Goal: Task Accomplishment & Management: Complete application form

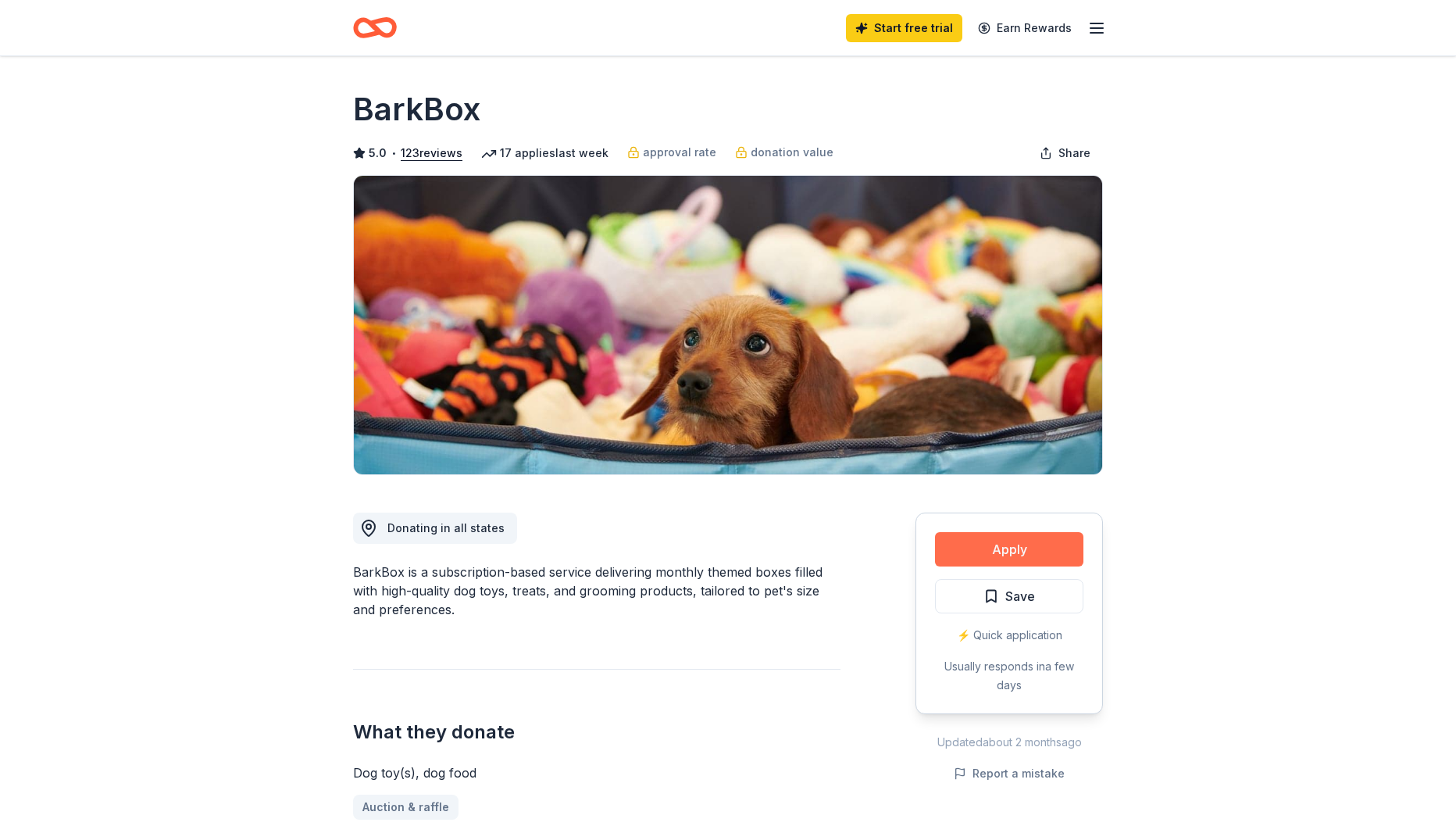
click at [1022, 542] on button "Apply" at bounding box center [1009, 549] width 148 height 34
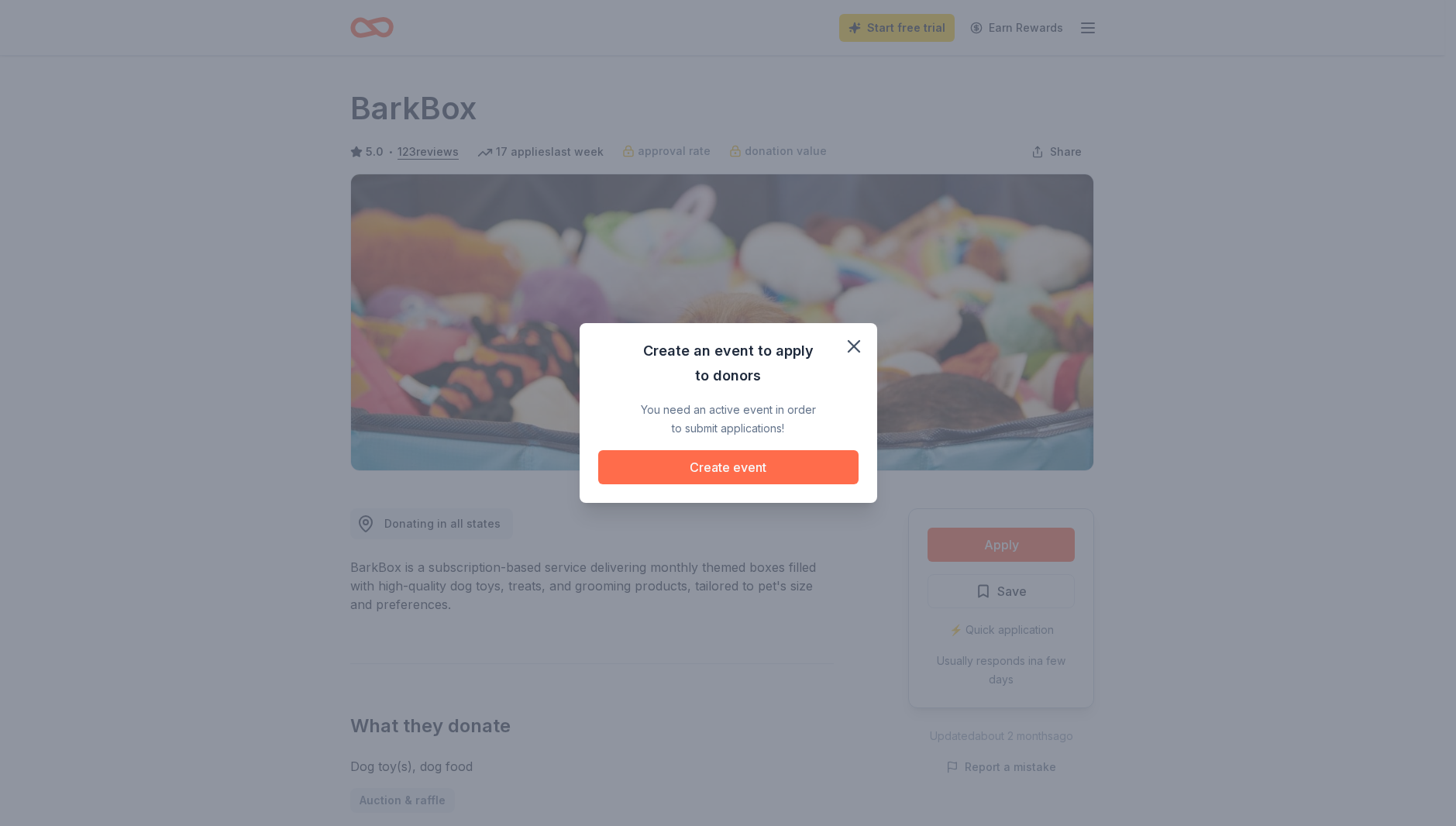
click at [828, 462] on button "Create event" at bounding box center [728, 467] width 260 height 34
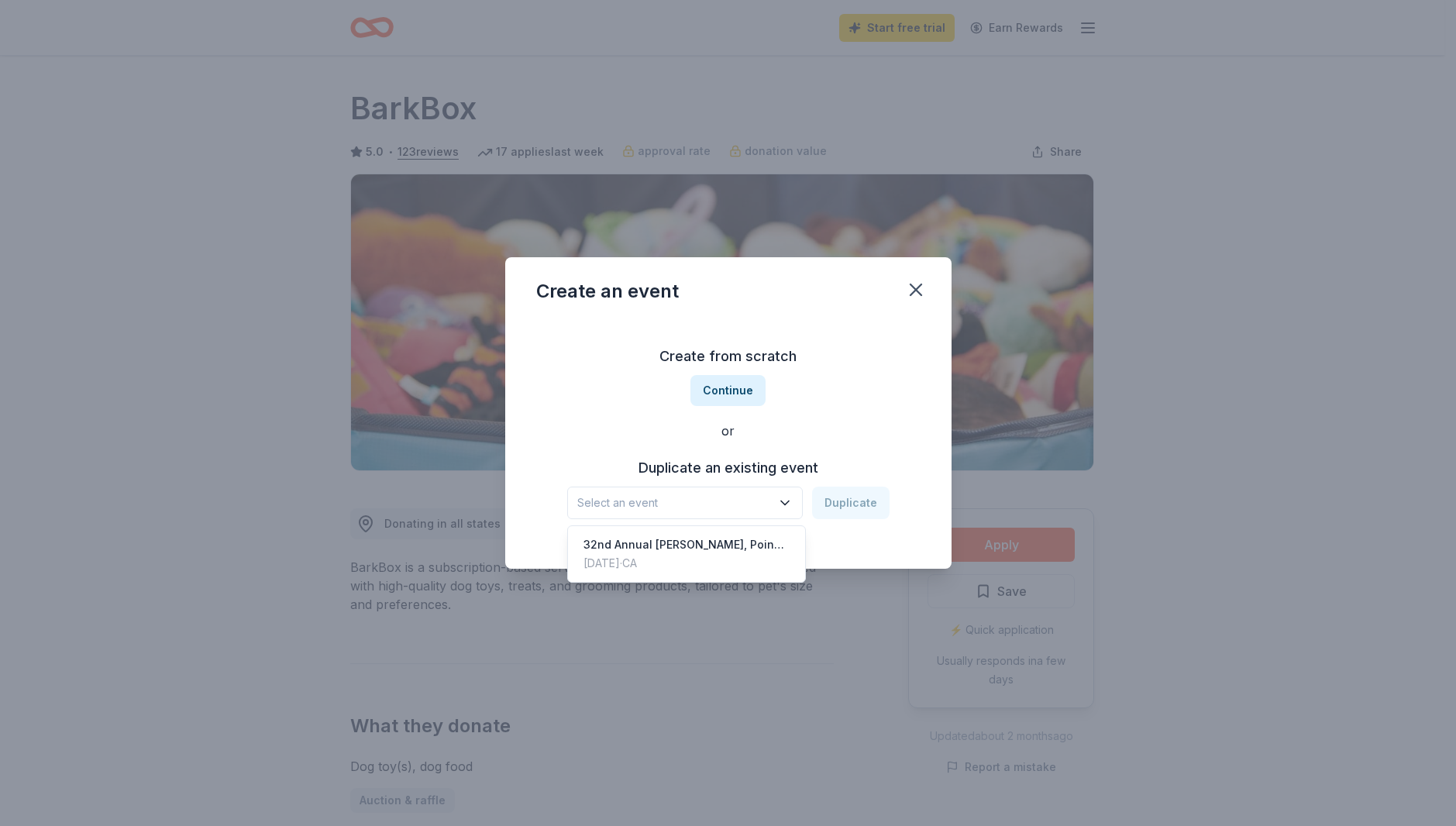
click at [783, 502] on icon "button" at bounding box center [785, 503] width 16 height 16
click at [779, 389] on div "Create from scratch Continue or Duplicate an existing event Select an event Dup…" at bounding box center [728, 431] width 385 height 225
click at [730, 382] on button "Continue" at bounding box center [728, 391] width 75 height 31
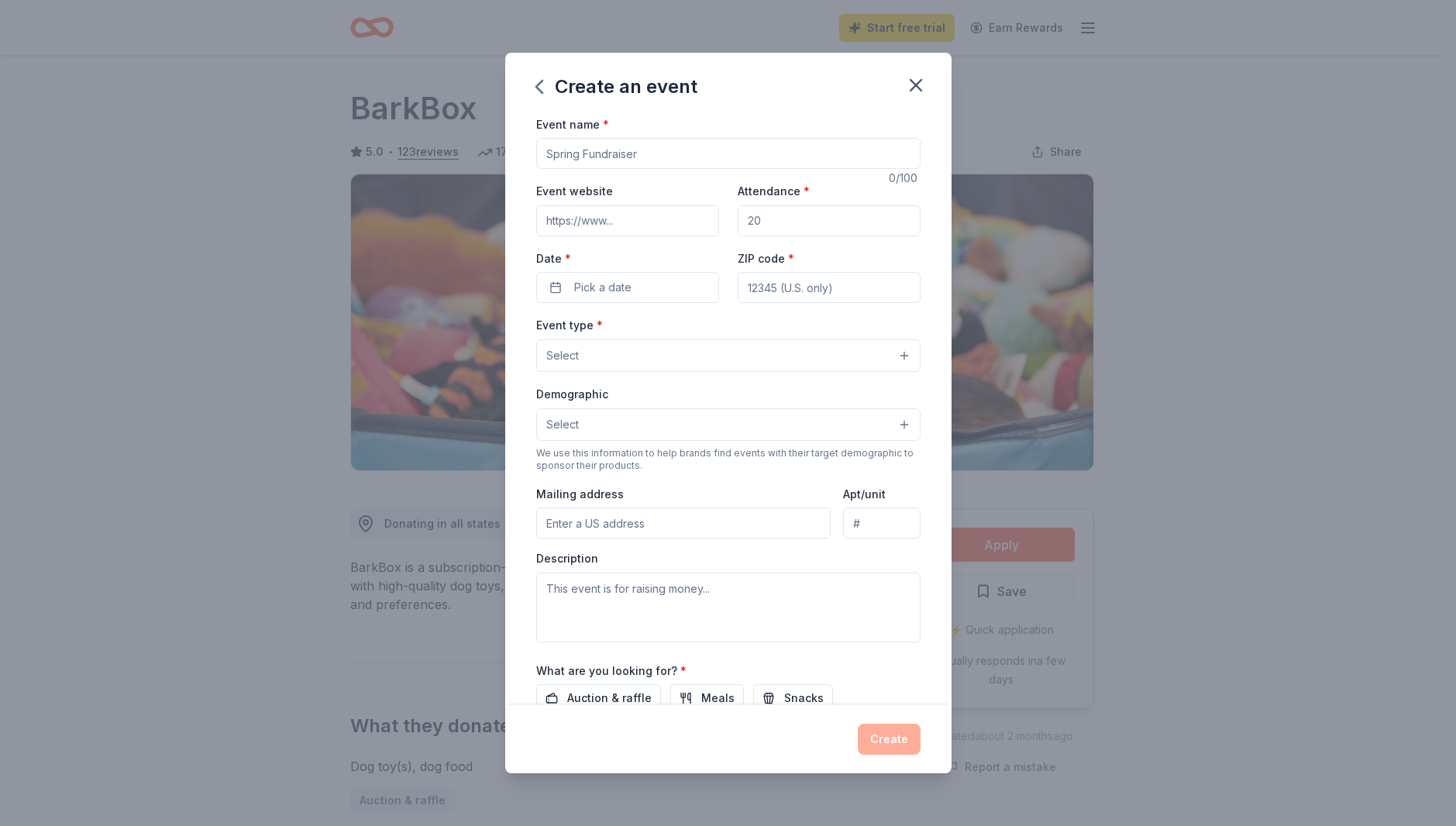
click at [686, 154] on input "Event name *" at bounding box center [728, 154] width 385 height 31
type input "3"
type input "2025 [PERSON_NAME] Poinsettia Ball"
click at [669, 233] on input "Event website" at bounding box center [627, 221] width 183 height 31
type input "[DOMAIN_NAME][URL]"
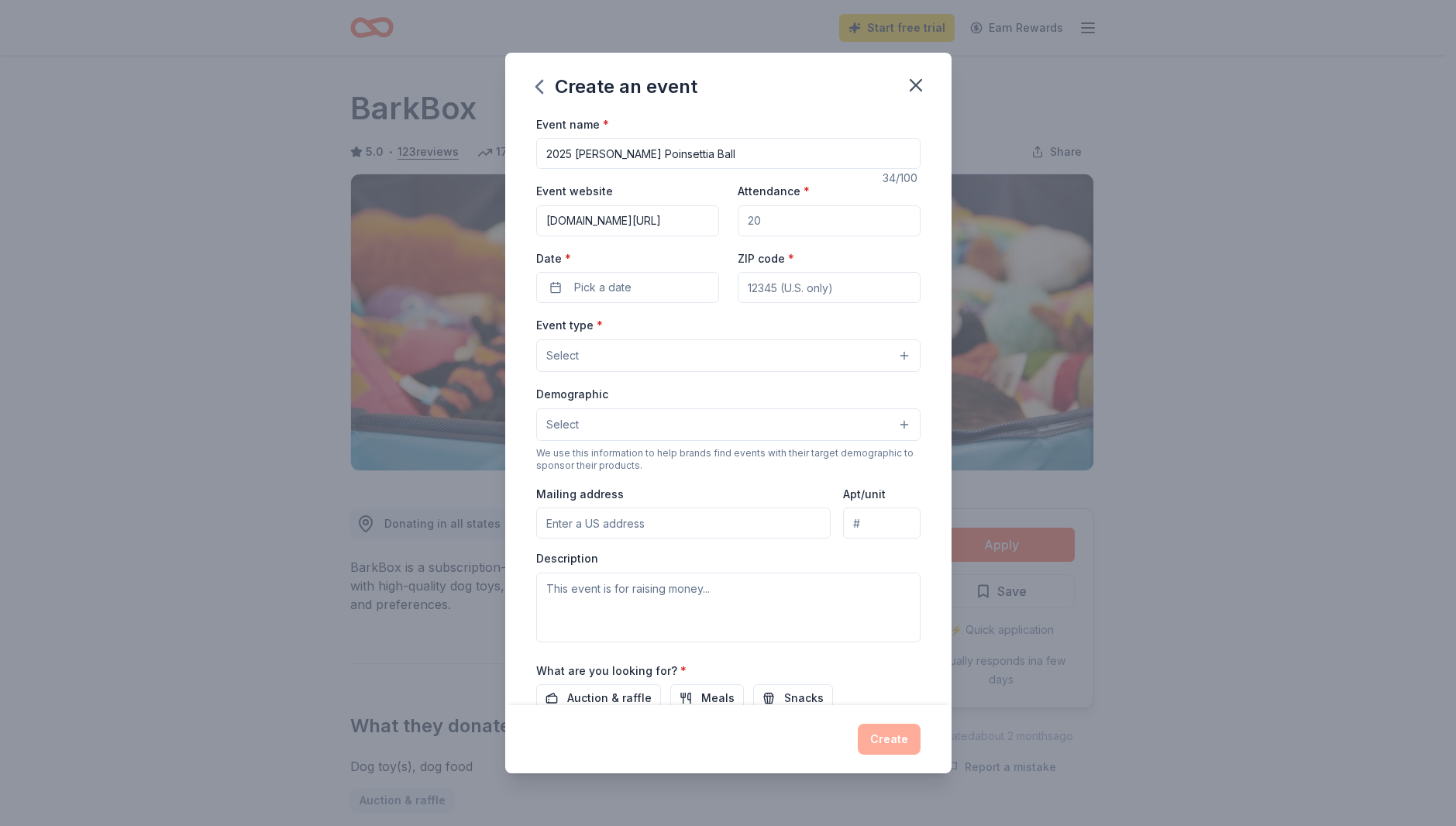
drag, startPoint x: 759, startPoint y: 220, endPoint x: 741, endPoint y: 219, distance: 18.0
click at [741, 219] on input "Attendance *" at bounding box center [830, 221] width 183 height 31
drag, startPoint x: 770, startPoint y: 221, endPoint x: 734, endPoint y: 220, distance: 36.0
click at [738, 220] on input "Attendance *" at bounding box center [830, 221] width 183 height 31
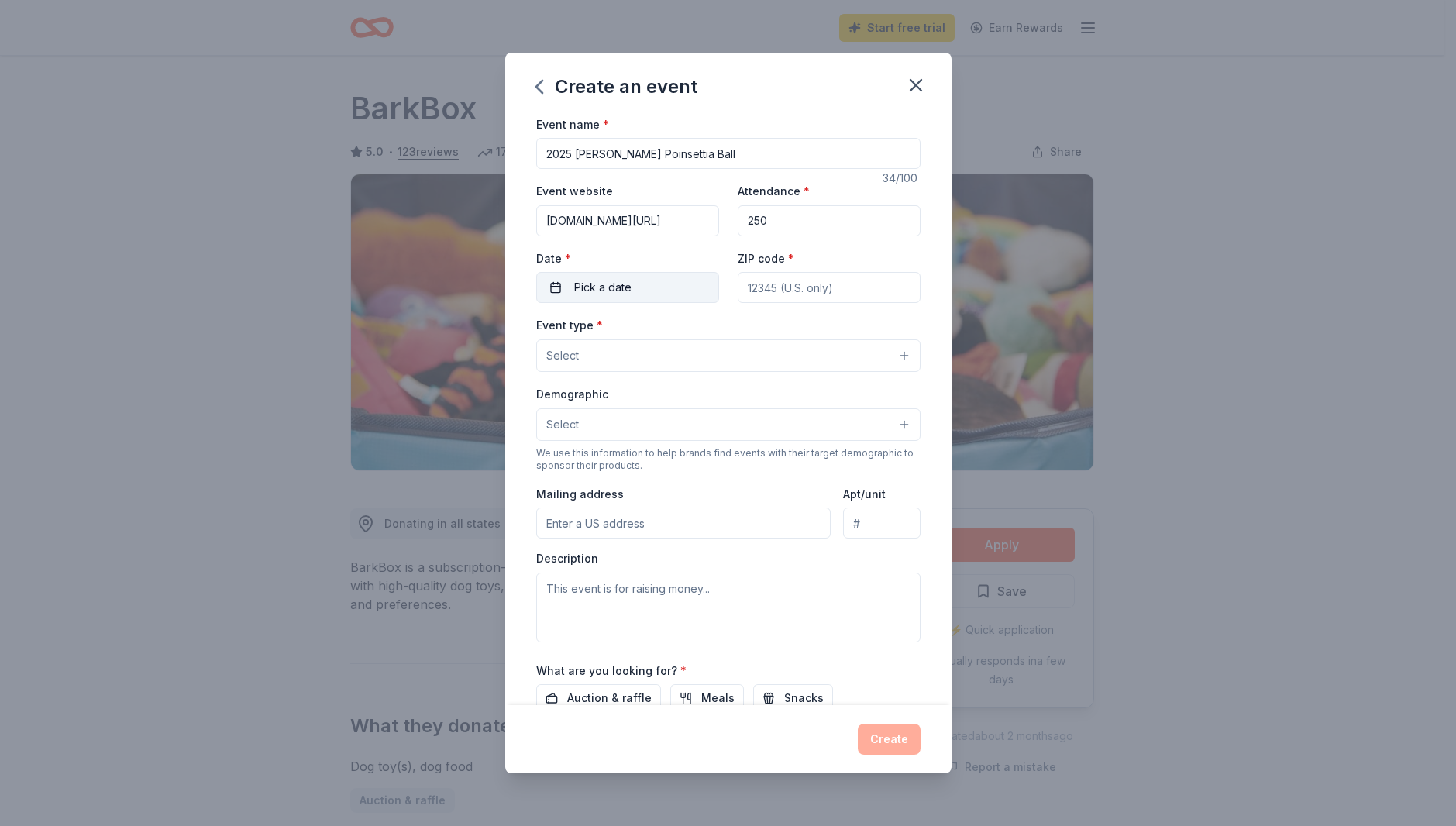
type input "250"
click at [639, 284] on button "Pick a date" at bounding box center [627, 288] width 183 height 31
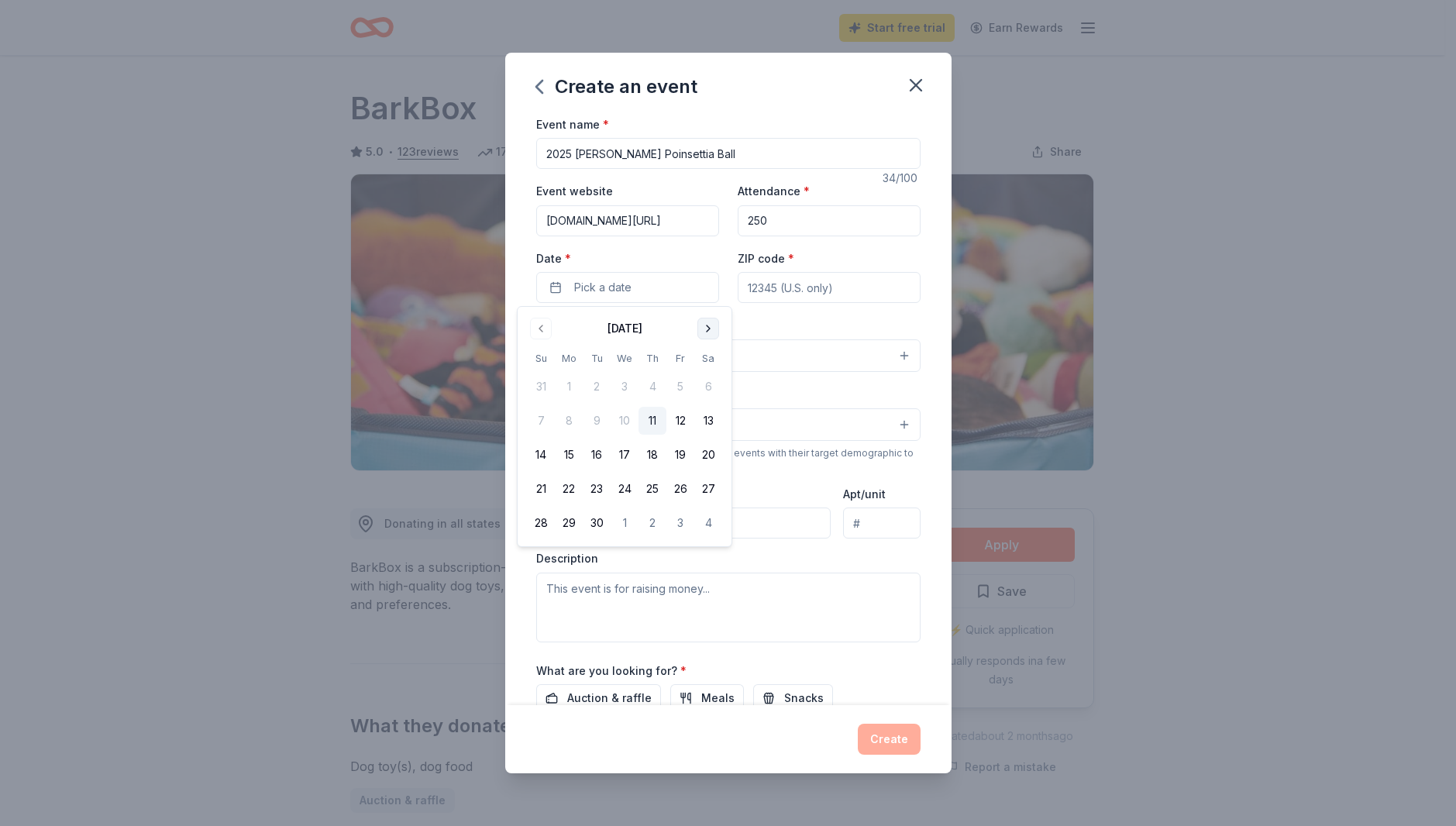
click at [709, 321] on button "Go to next month" at bounding box center [708, 328] width 22 height 22
click at [708, 420] on button "13" at bounding box center [708, 421] width 28 height 28
click at [830, 293] on input "ZIP code *" at bounding box center [830, 288] width 183 height 31
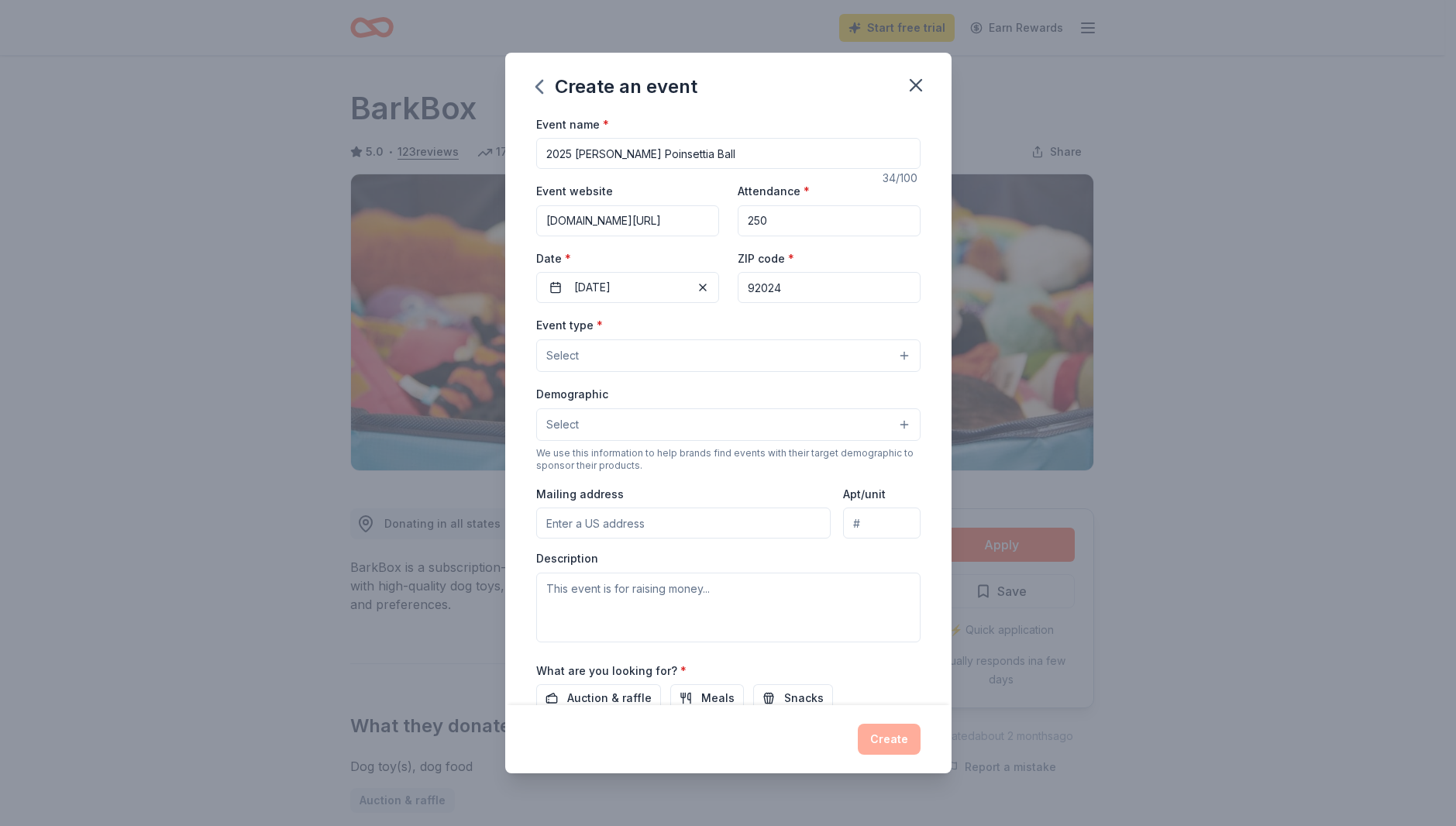
type input "92024"
click at [630, 345] on button "Select" at bounding box center [728, 356] width 385 height 33
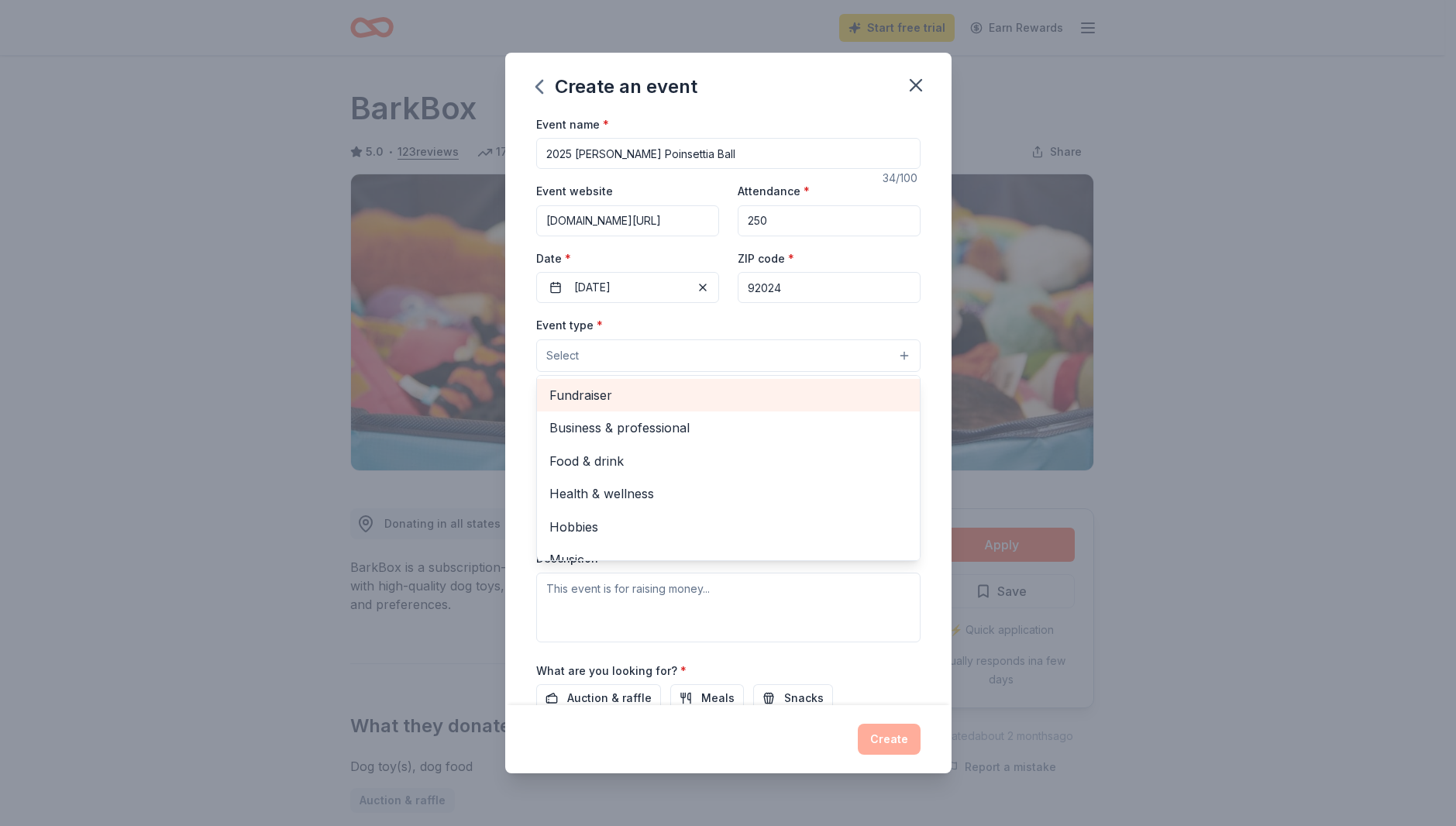
click at [596, 387] on span "Fundraiser" at bounding box center [728, 395] width 358 height 20
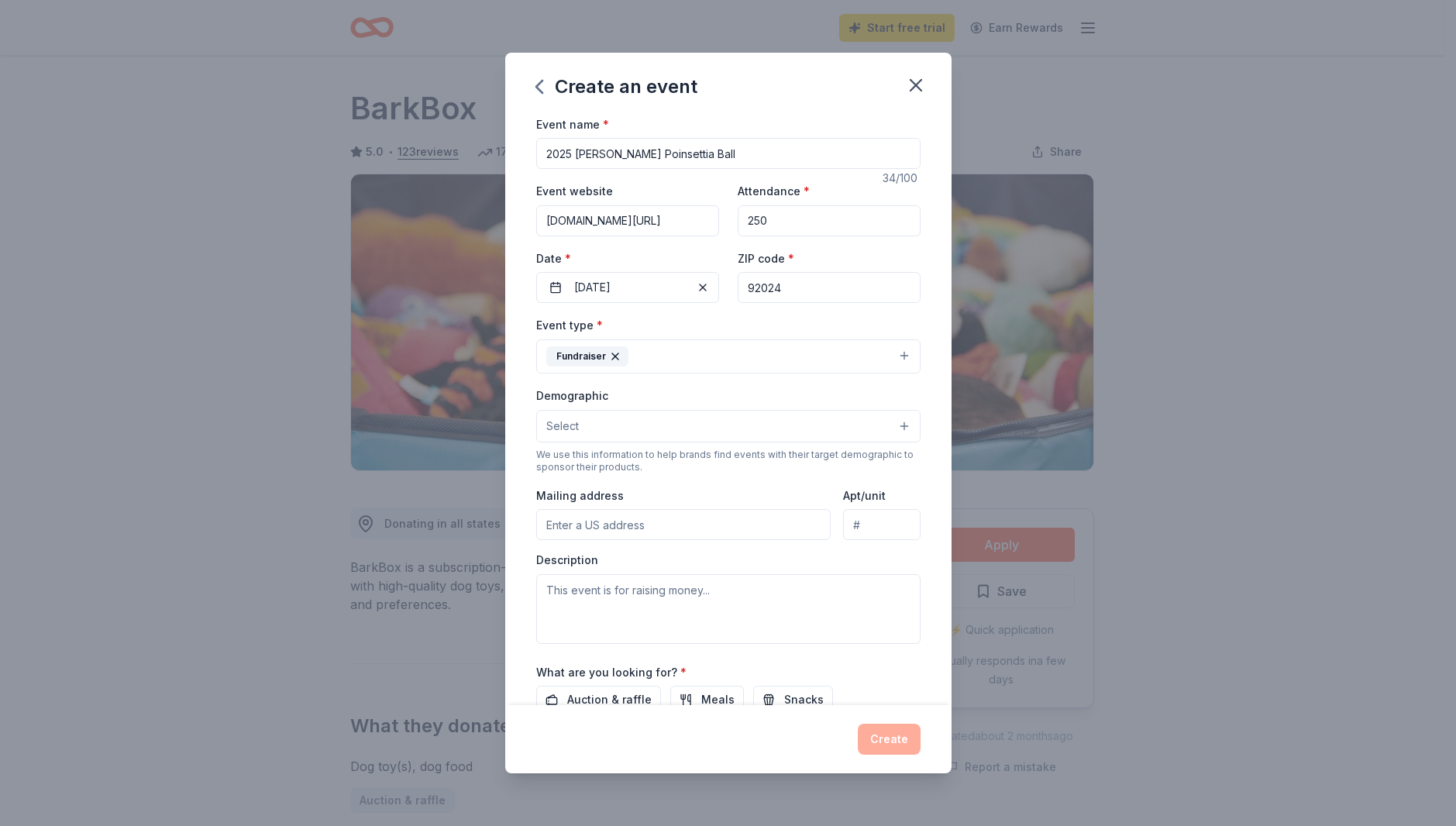
click at [581, 352] on div "Fundraiser" at bounding box center [587, 356] width 82 height 20
click at [626, 423] on button "Select" at bounding box center [728, 426] width 385 height 33
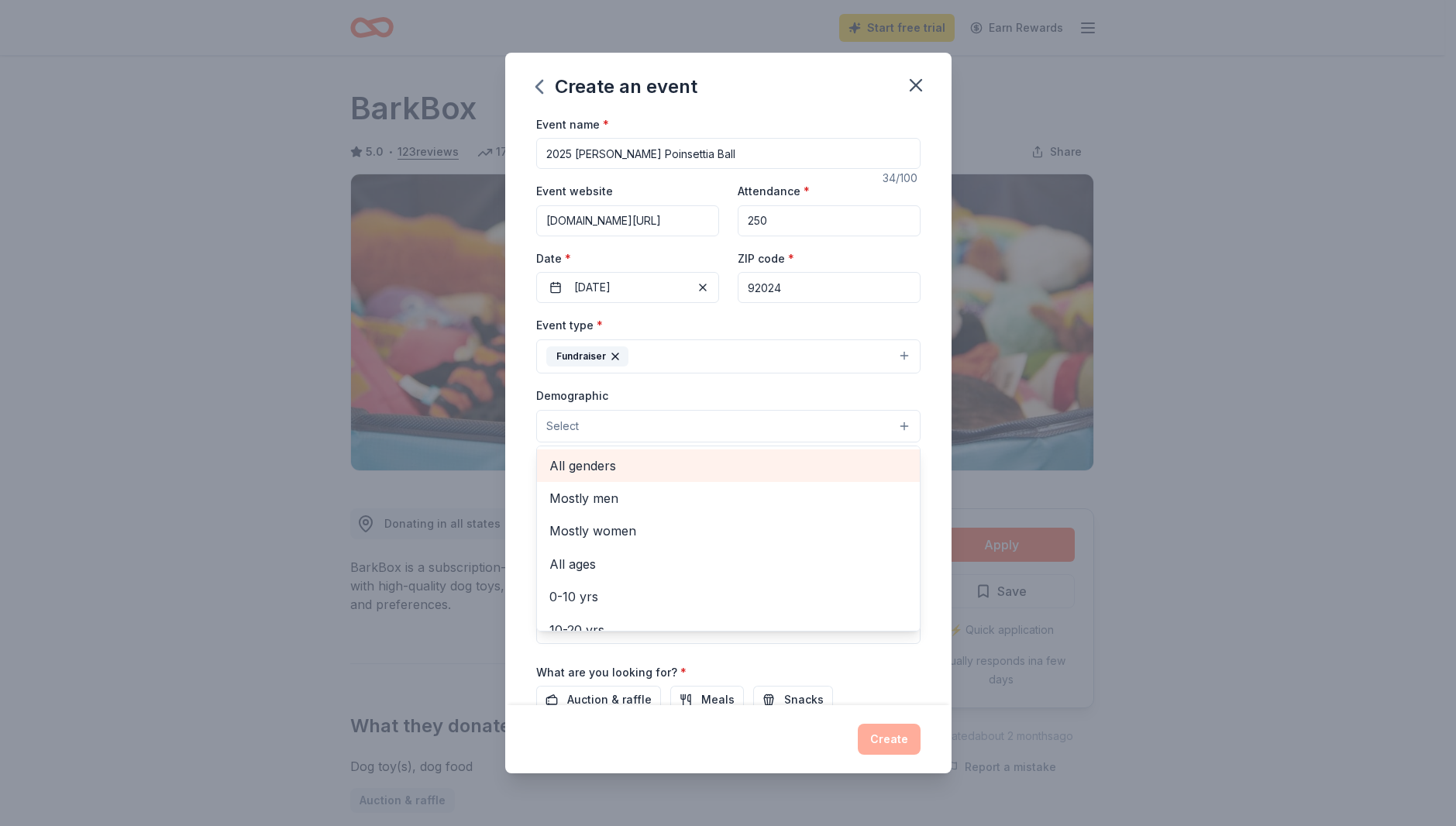
click at [598, 461] on span "All genders" at bounding box center [728, 465] width 358 height 20
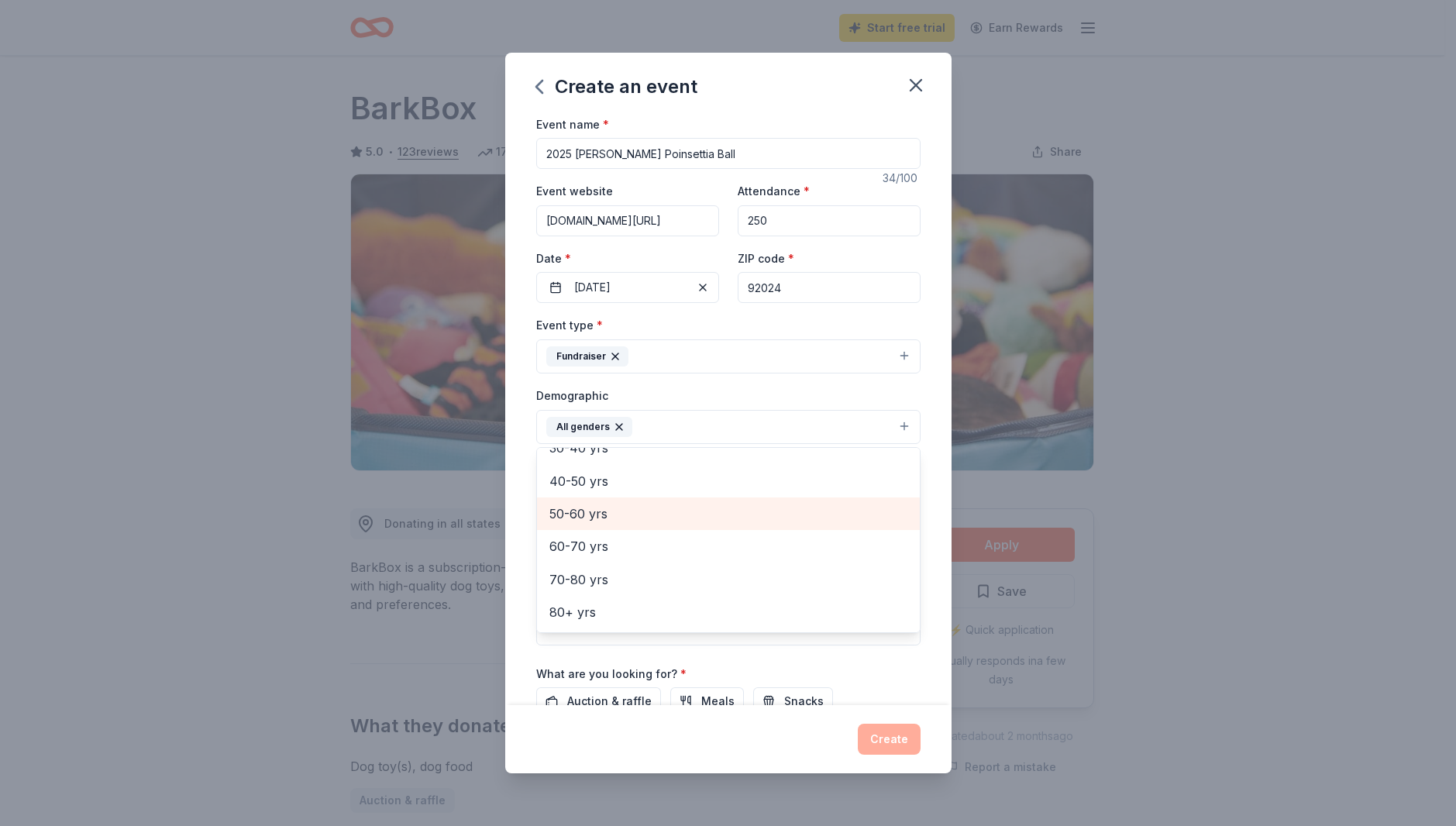
scroll to position [139, 0]
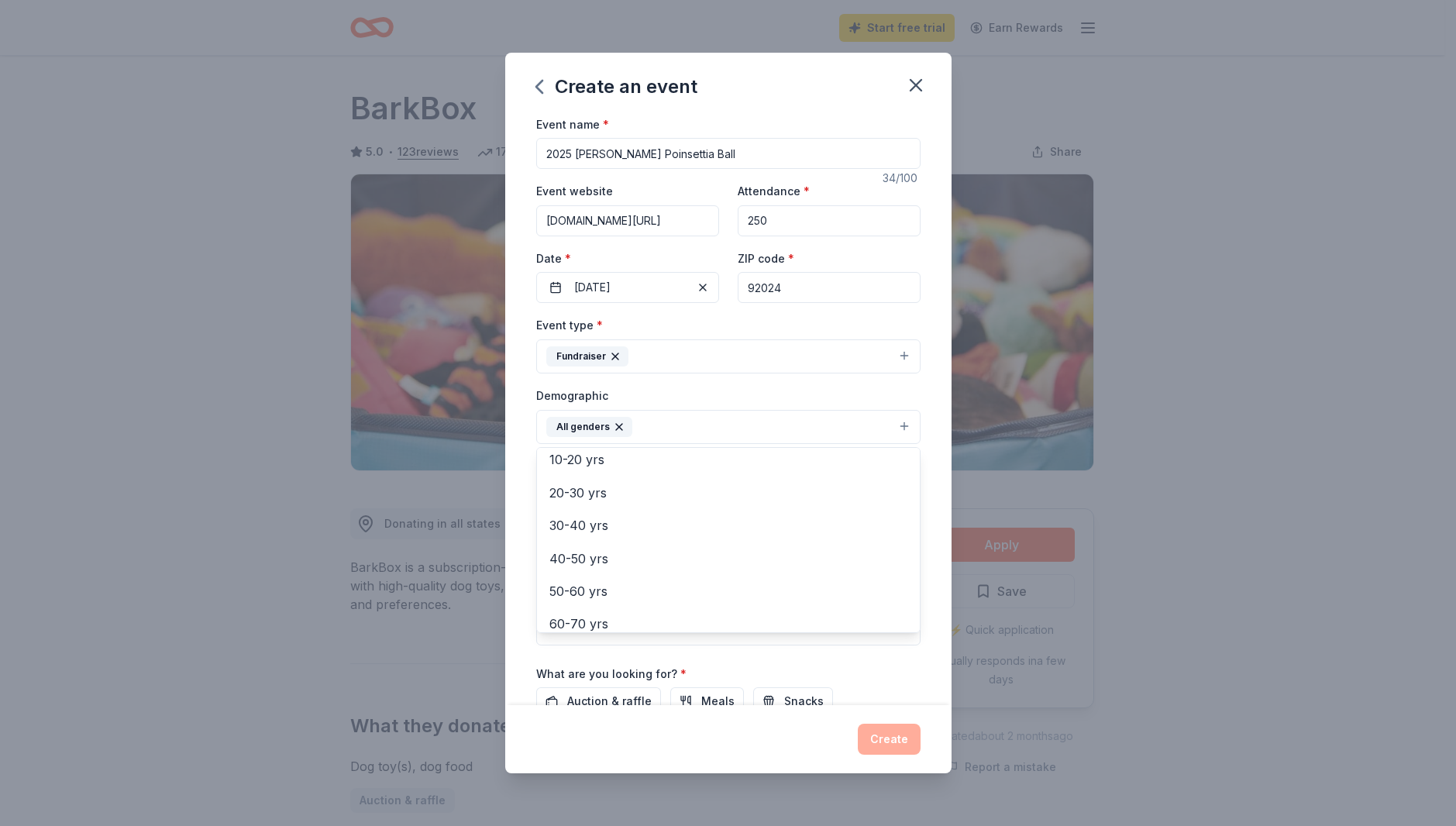
click at [644, 421] on button "All genders" at bounding box center [728, 426] width 385 height 34
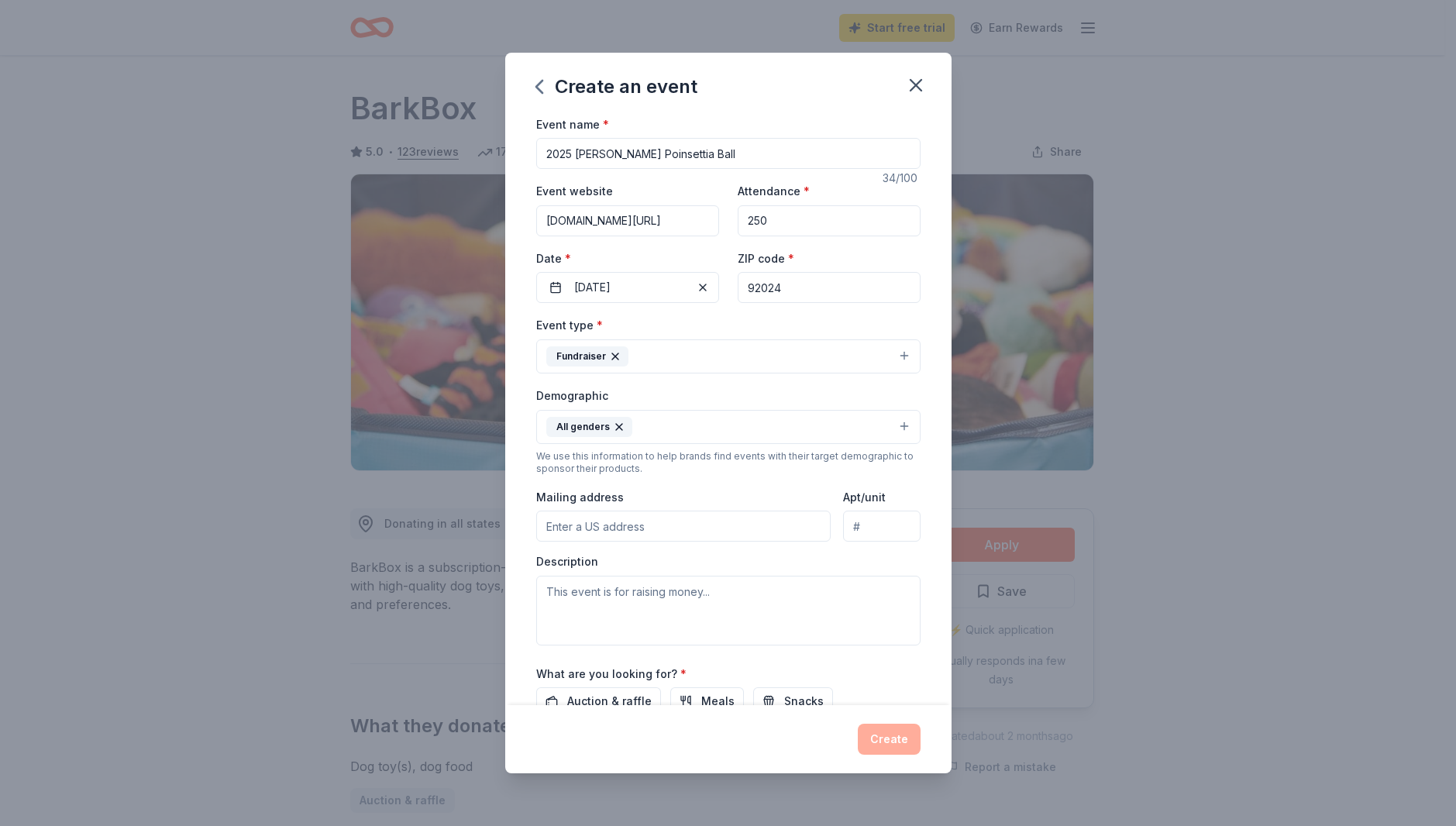
click at [671, 528] on input "Mailing address" at bounding box center [683, 526] width 296 height 31
type input "[STREET_ADDRESS]"
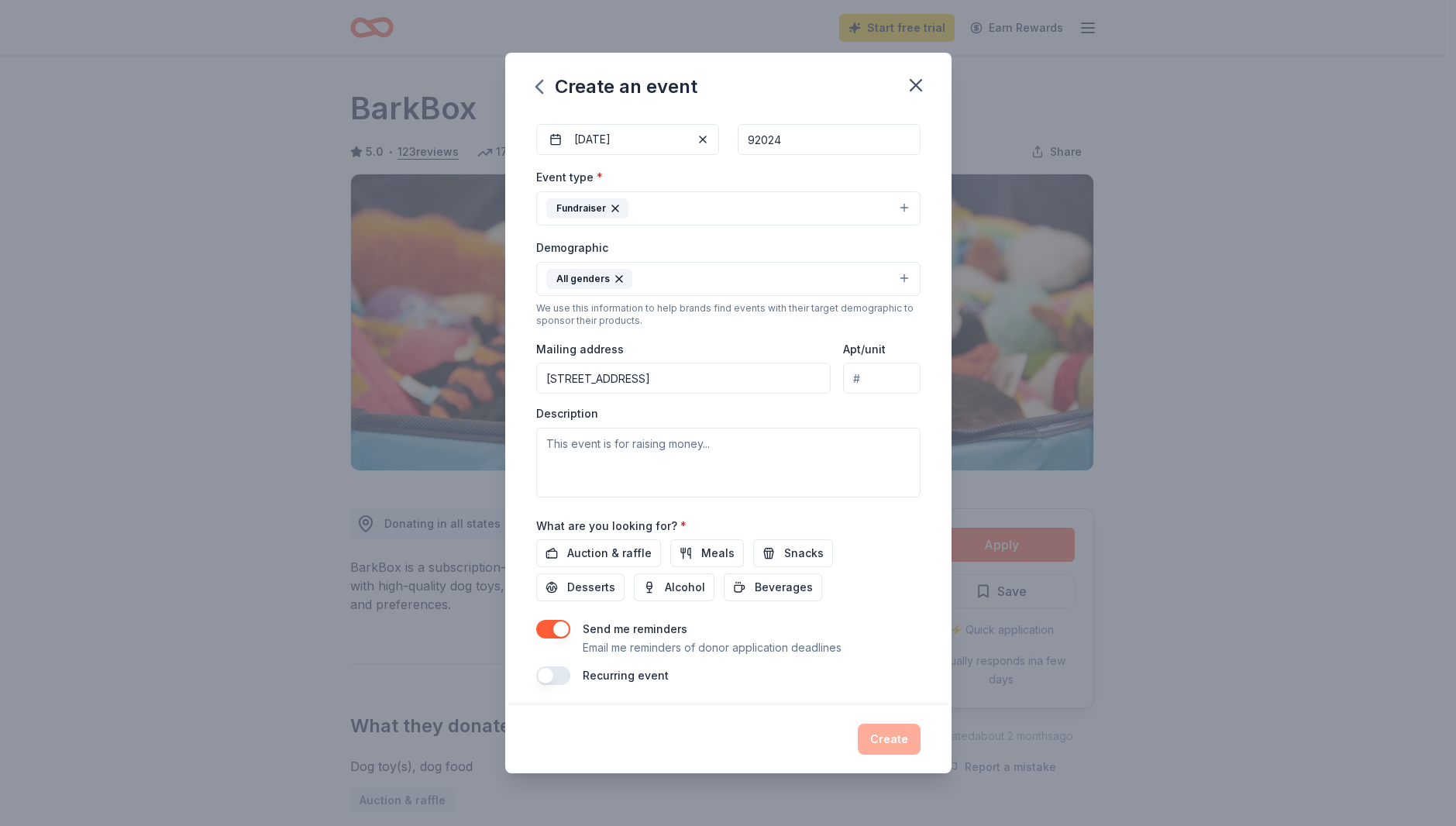
scroll to position [153, 0]
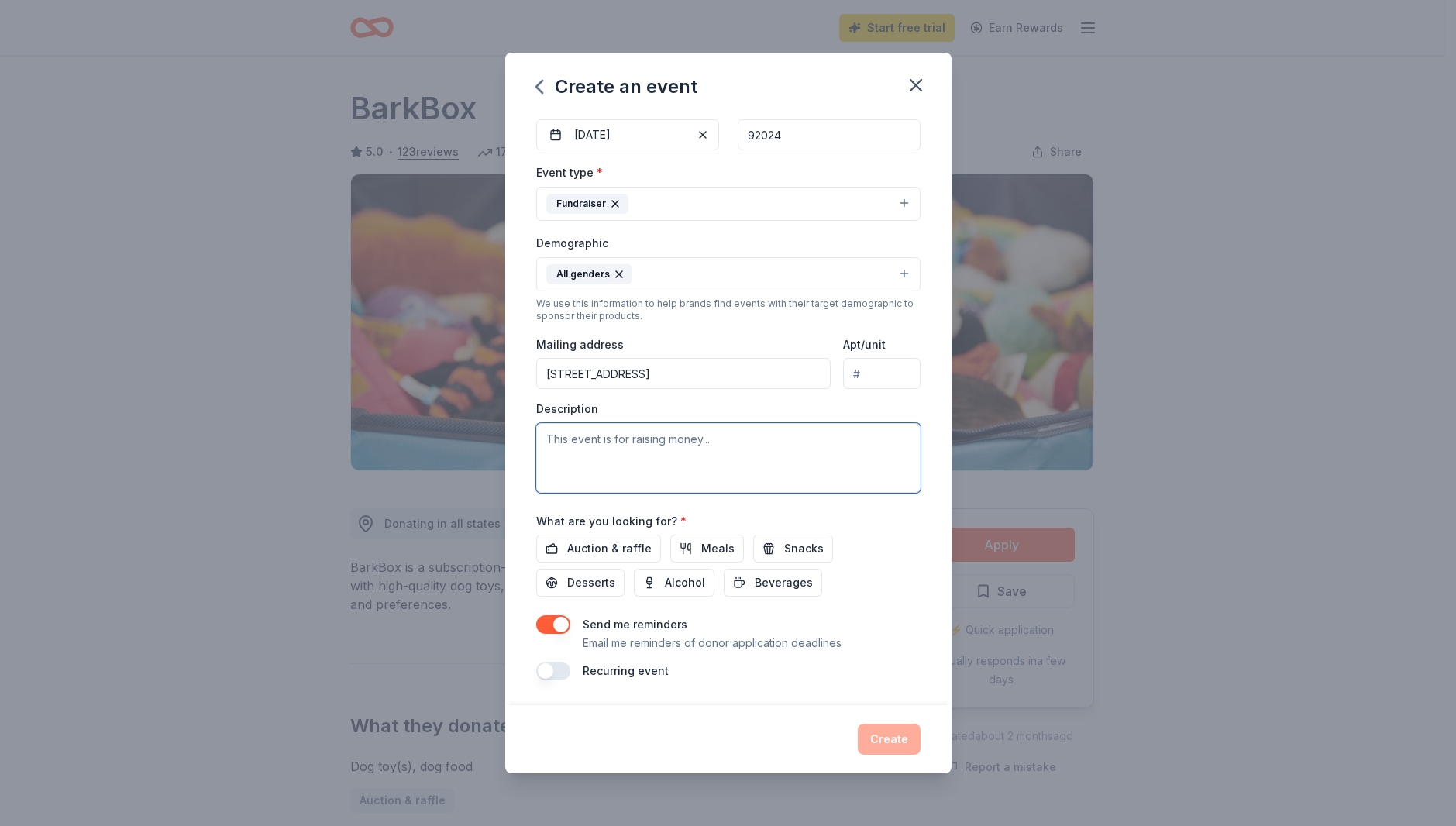
click at [544, 438] on textarea at bounding box center [728, 458] width 385 height 70
drag, startPoint x: 797, startPoint y: 461, endPoint x: 790, endPoint y: 454, distance: 9.9
click at [790, 454] on textarea "All proceeds from the Poinsettia Ball will benefit both the [PERSON_NAME] Famil…" at bounding box center [728, 458] width 385 height 70
click at [780, 461] on textarea "All proceeds from the Poinsettia Ball will benefit both the [PERSON_NAME] Famil…" at bounding box center [728, 458] width 385 height 70
click at [686, 482] on textarea "All proceeds from the Poinsettia Ball will benefit both the [PERSON_NAME] Famil…" at bounding box center [728, 458] width 385 height 70
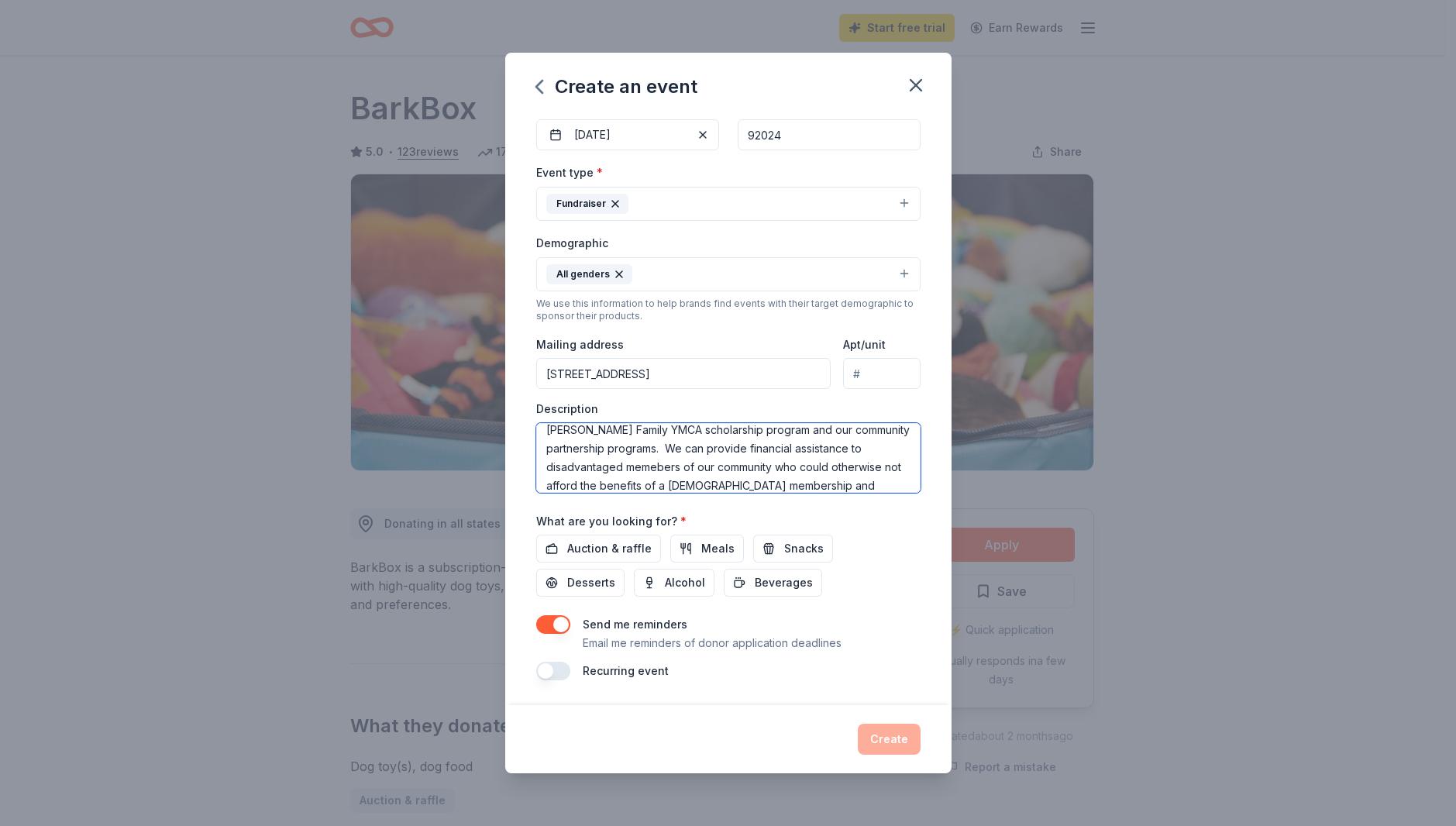
scroll to position [47, 0]
click at [604, 486] on textarea "All proceeds from the Poinsettia Ball will benefit both the [PERSON_NAME] Famil…" at bounding box center [728, 458] width 385 height 70
type textarea "All proceeds from the Poinsettia Ball will benefit both the [PERSON_NAME] Famil…"
click at [622, 544] on span "Auction & raffle" at bounding box center [609, 549] width 85 height 19
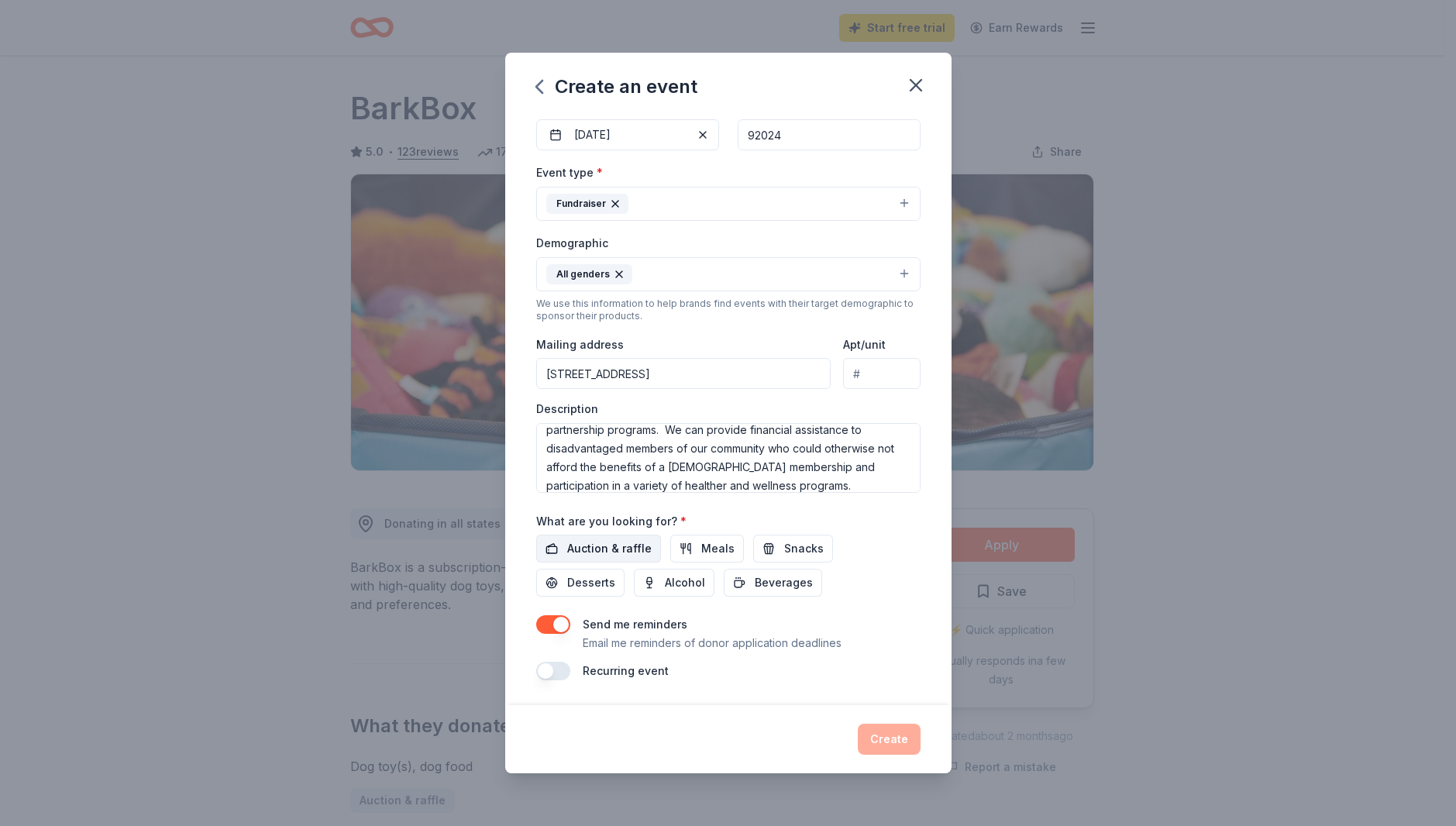
click at [611, 536] on button "Auction & raffle" at bounding box center [598, 549] width 124 height 28
click at [891, 733] on button "Create" at bounding box center [889, 739] width 63 height 31
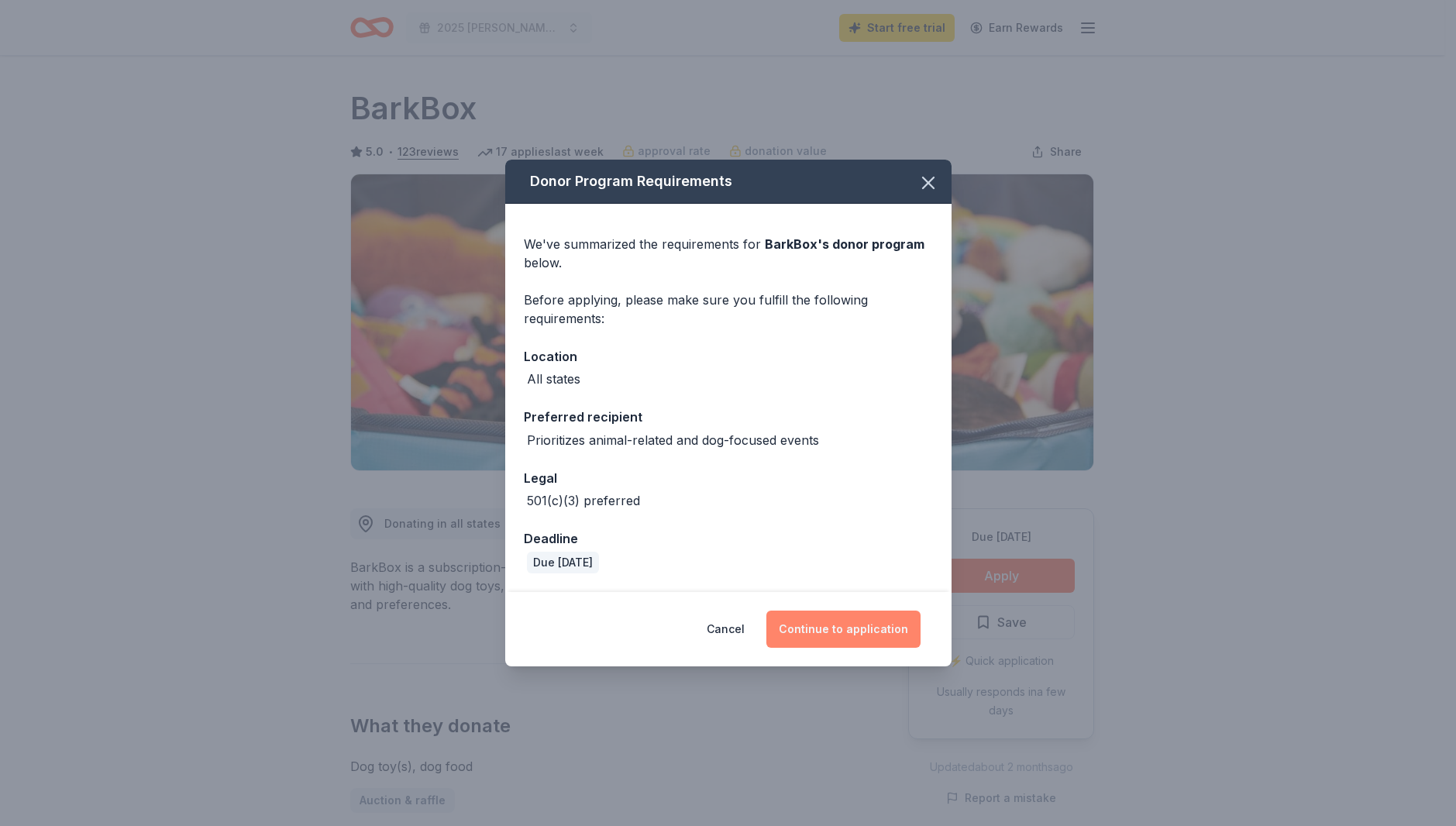
click at [851, 620] on button "Continue to application" at bounding box center [843, 629] width 154 height 37
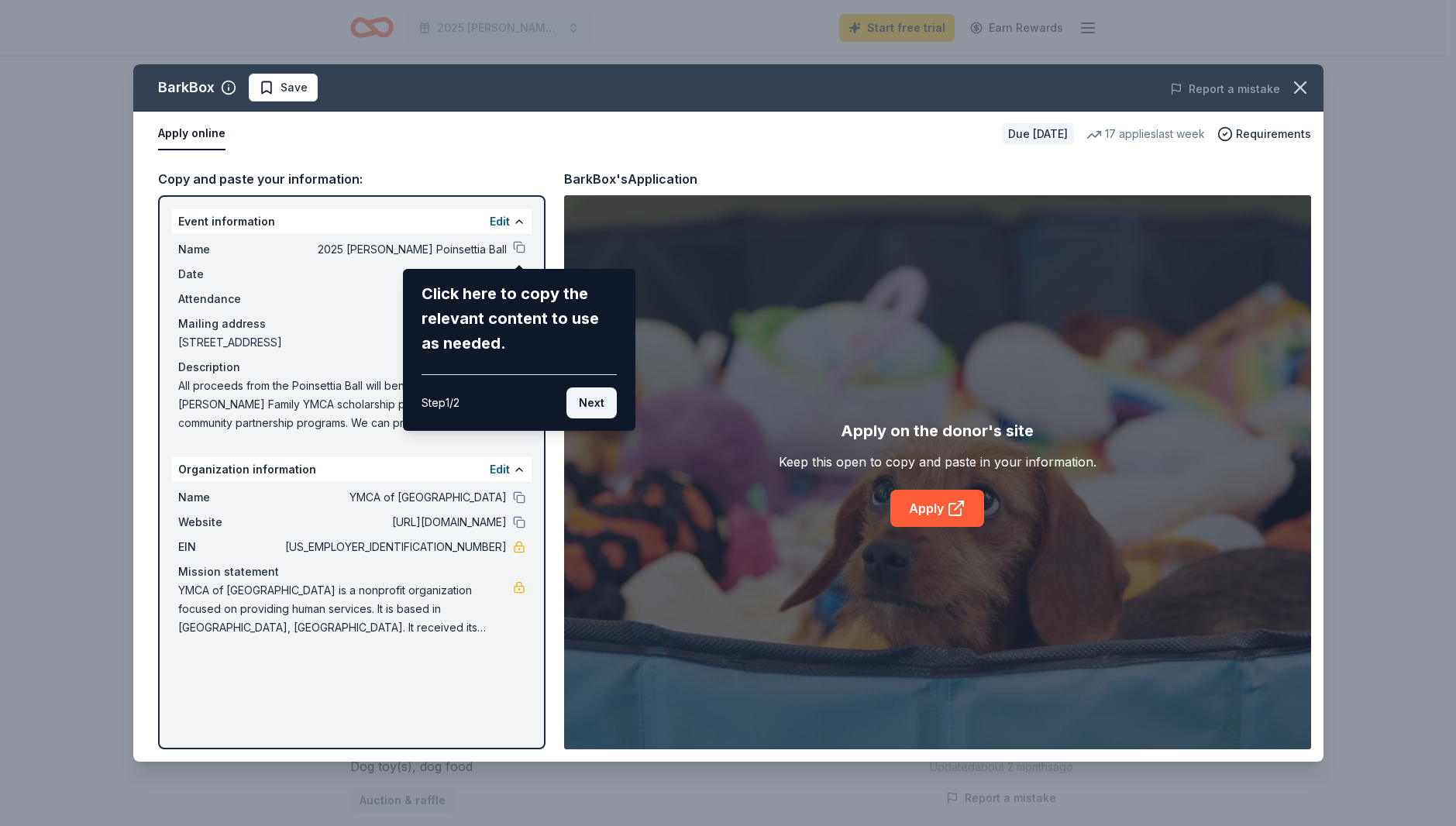
click at [588, 393] on button "Next" at bounding box center [591, 403] width 50 height 31
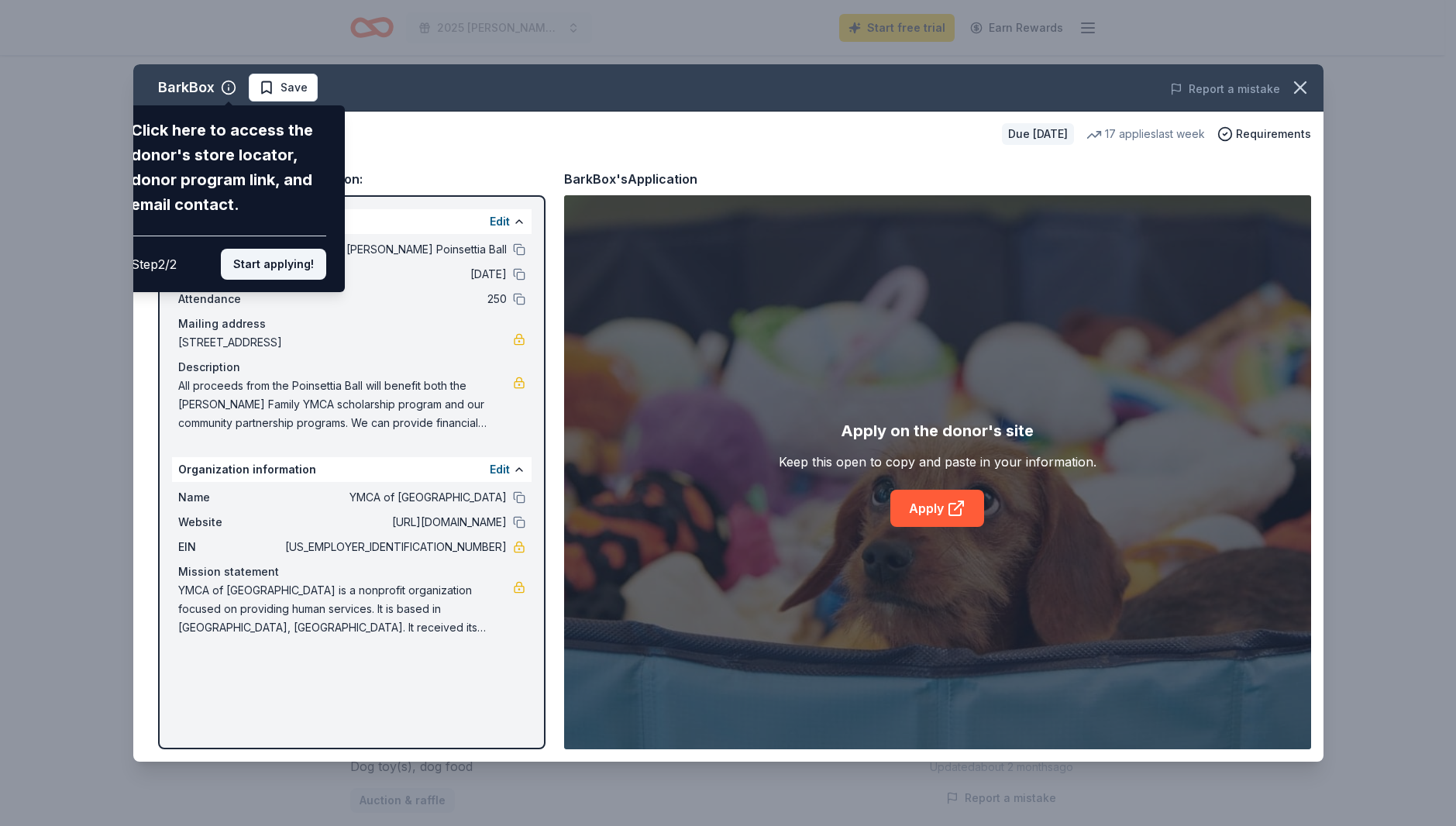
click at [294, 260] on button "Start applying!" at bounding box center [274, 264] width 105 height 31
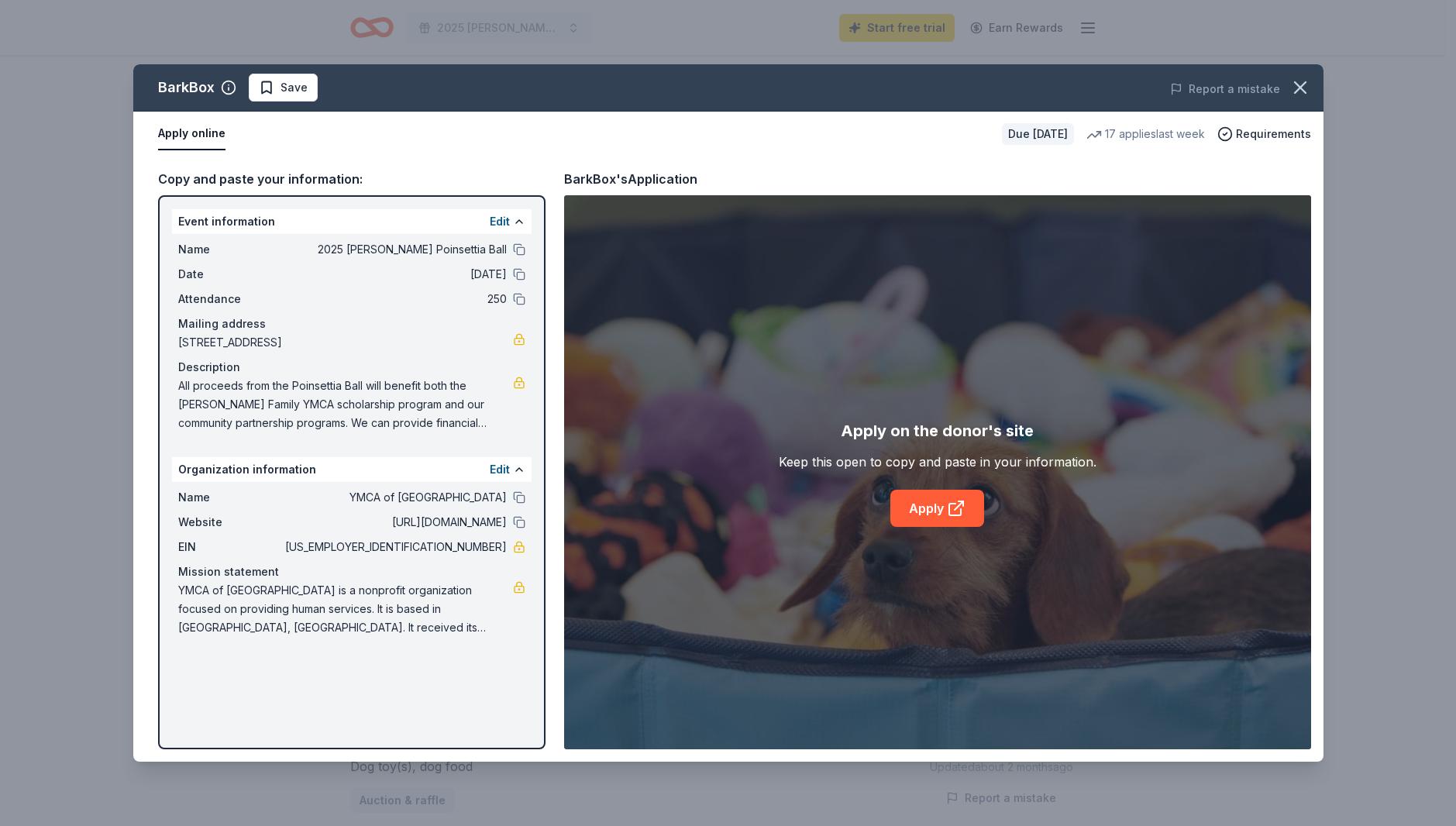
click at [922, 499] on link "Apply" at bounding box center [937, 508] width 93 height 37
